Goal: Information Seeking & Learning: Find specific fact

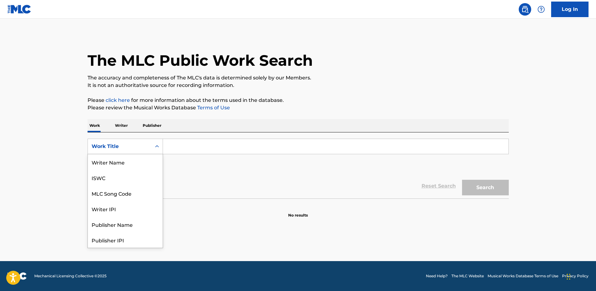
click at [116, 141] on div "Work Title" at bounding box center [120, 146] width 64 height 12
drag, startPoint x: 122, startPoint y: 162, endPoint x: 172, endPoint y: 155, distance: 50.0
click at [124, 161] on div "MLC Song Code" at bounding box center [125, 162] width 75 height 16
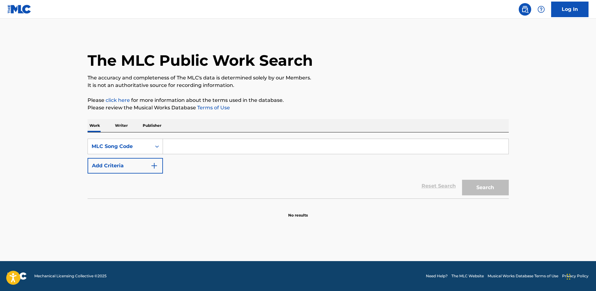
click at [188, 147] on input "Search Form" at bounding box center [335, 146] width 345 height 15
paste input "H2164Q"
type input "H2164Q"
click at [462, 180] on button "Search" at bounding box center [485, 188] width 47 height 16
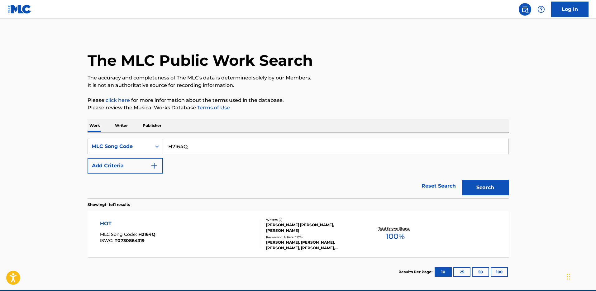
click at [108, 223] on div "HOT" at bounding box center [127, 223] width 55 height 7
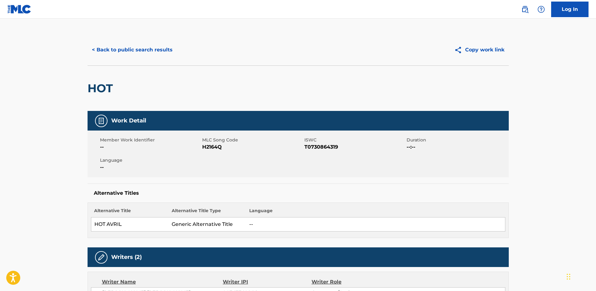
click at [143, 52] on button "< Back to public search results" at bounding box center [132, 50] width 89 height 16
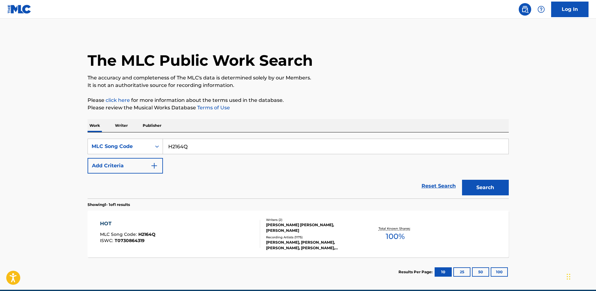
click at [190, 145] on input "H2164Q" at bounding box center [335, 146] width 345 height 15
paste input "PJ2DMM"
type input "PJ2DMM"
click at [462, 180] on button "Search" at bounding box center [485, 188] width 47 height 16
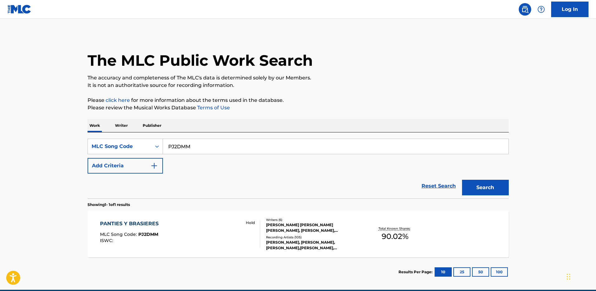
click at [144, 224] on div "PANTIES Y BRASIERES" at bounding box center [131, 223] width 62 height 7
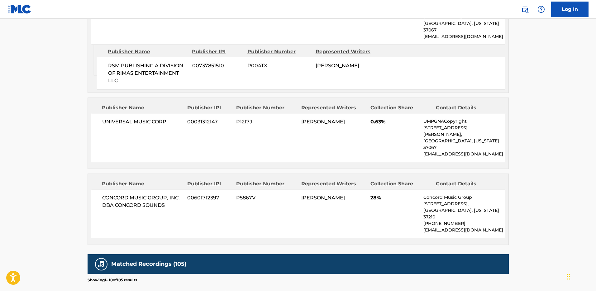
scroll to position [699, 0]
